Goal: Task Accomplishment & Management: Use online tool/utility

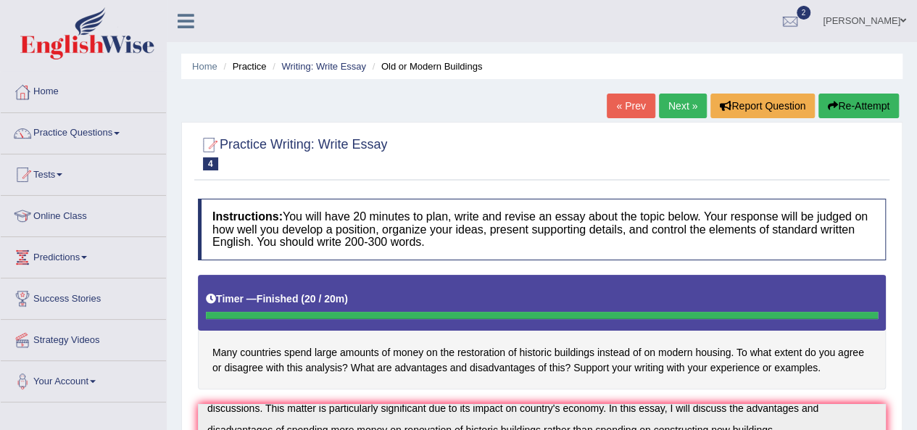
click at [853, 111] on button "Re-Attempt" at bounding box center [859, 106] width 80 height 25
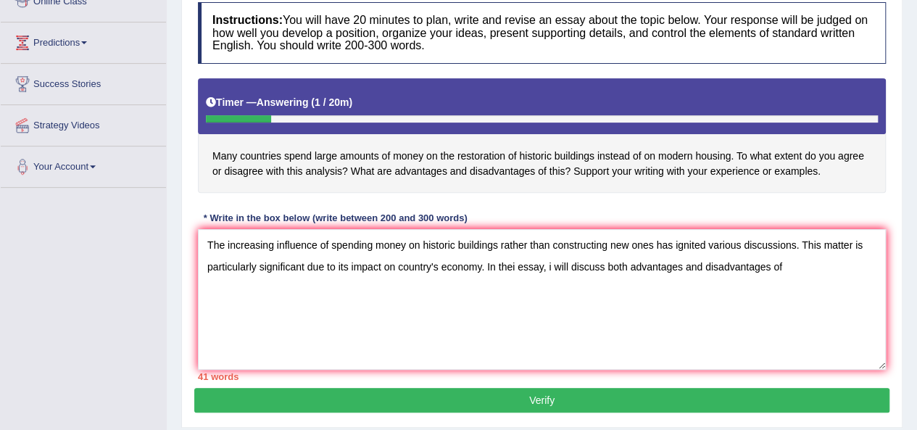
click at [512, 262] on textarea "The increasing influence of spending money on historic buildings rather than co…" at bounding box center [542, 299] width 688 height 141
click at [515, 263] on textarea "The increasing influence of spending money on historic buildings rather than co…" at bounding box center [542, 299] width 688 height 141
click at [554, 263] on textarea "The increasing influence of spending money on historic buildings rather than co…" at bounding box center [542, 299] width 688 height 141
click at [791, 276] on textarea "The increasing influence of spending money on historic buildings rather than co…" at bounding box center [542, 299] width 688 height 141
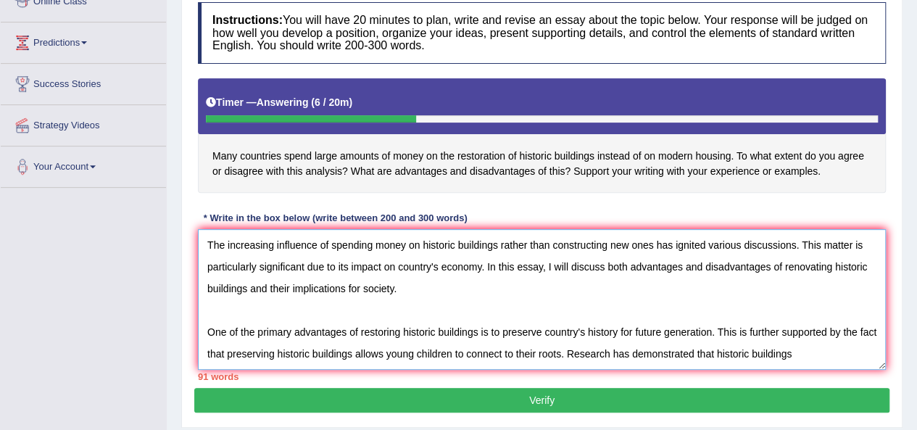
click at [716, 348] on textarea "The increasing influence of spending money on historic buildings rather than co…" at bounding box center [542, 299] width 688 height 141
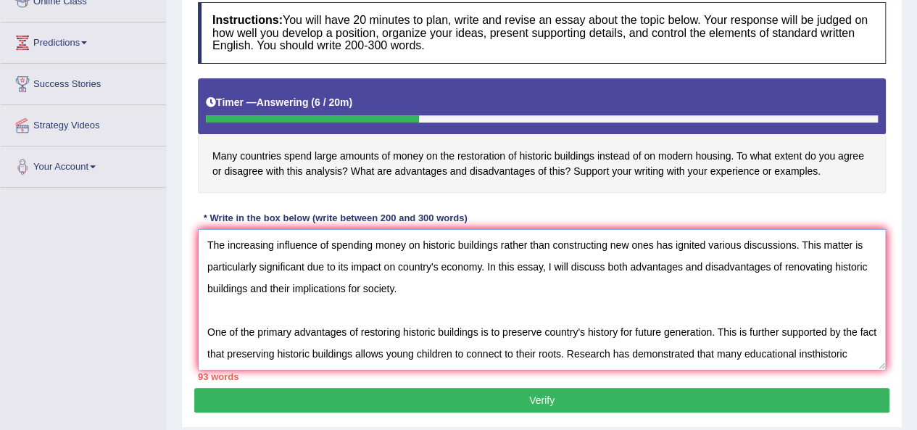
scroll to position [12, 0]
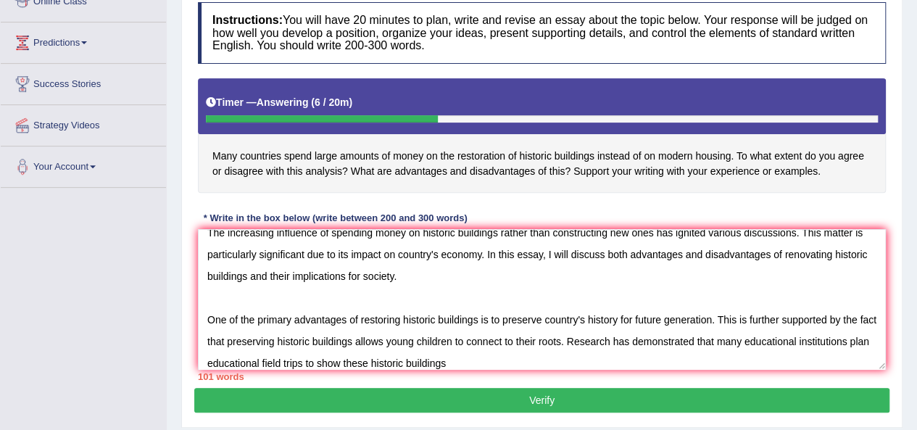
click at [529, 370] on div "101 words" at bounding box center [542, 377] width 688 height 14
click at [529, 362] on textarea "The increasing influence of spending money on historic buildings rather than co…" at bounding box center [542, 299] width 688 height 141
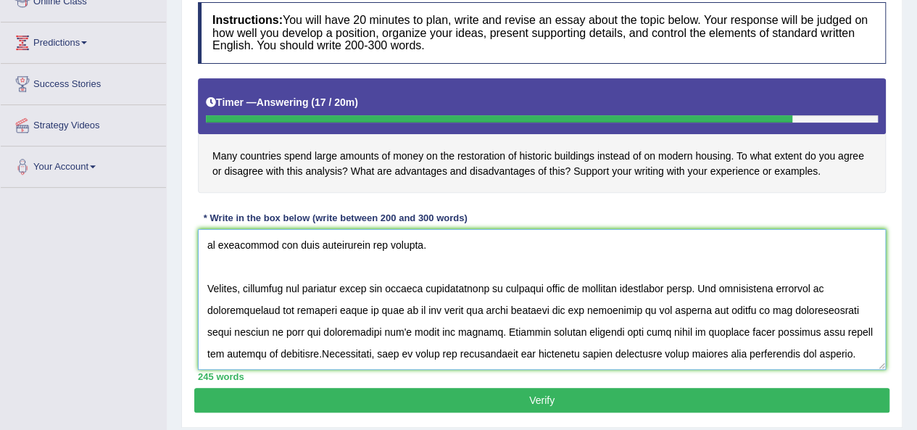
scroll to position [230, 0]
click at [848, 325] on textarea at bounding box center [542, 299] width 688 height 141
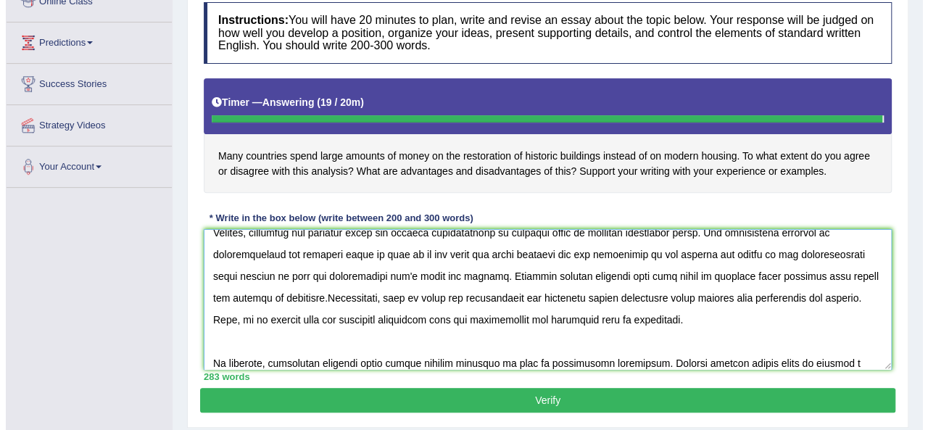
scroll to position [273, 0]
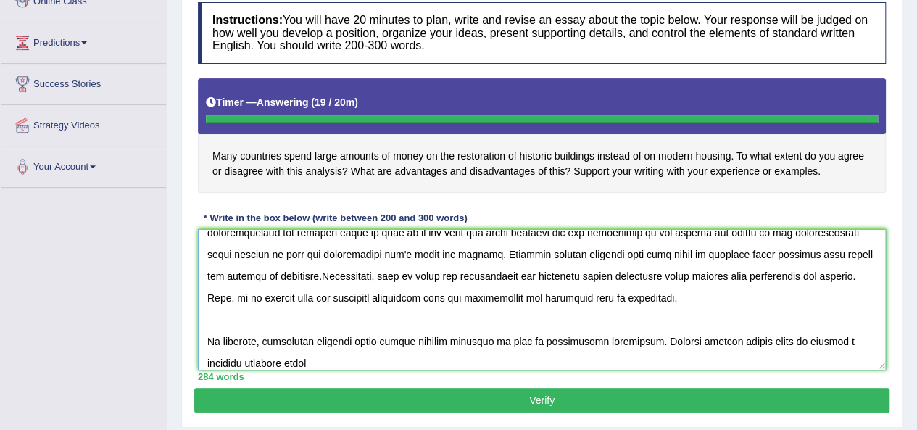
type textarea "The increasing influence of spending money on historic buildings rather than co…"
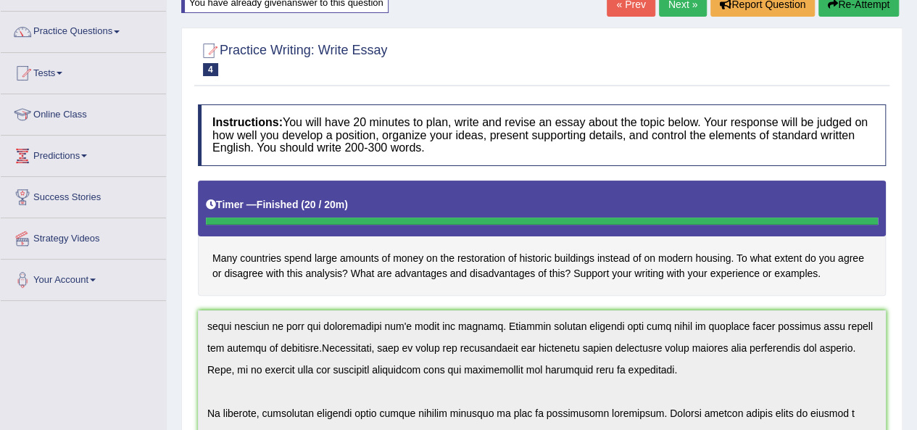
scroll to position [73, 0]
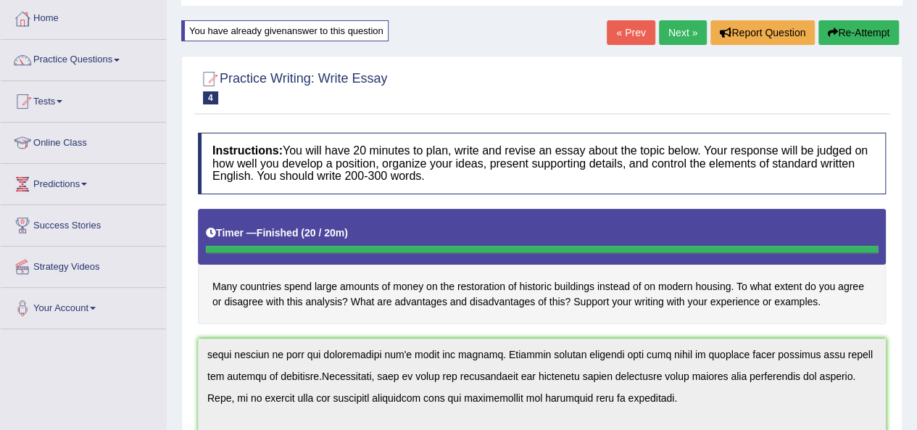
click at [659, 30] on link "Next »" at bounding box center [683, 32] width 48 height 25
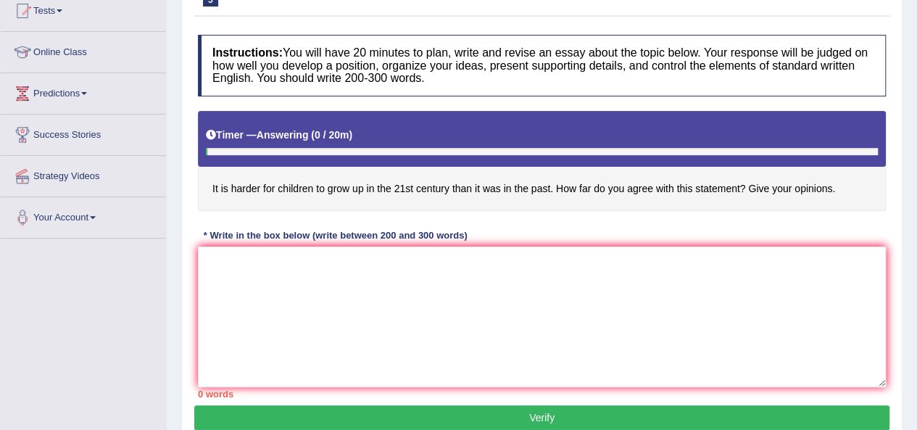
scroll to position [191, 0]
